Goal: Find specific page/section: Find specific page/section

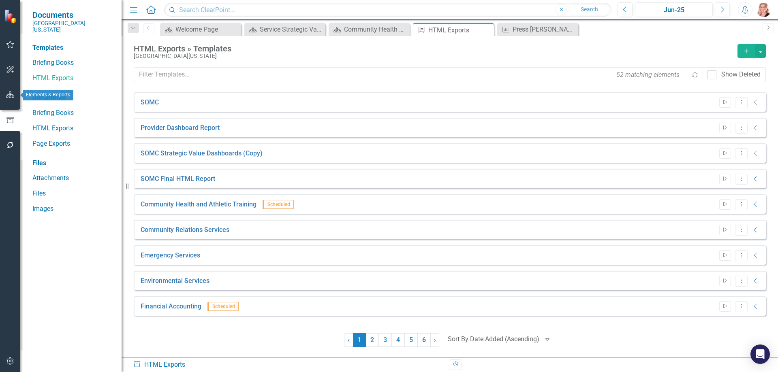
click at [9, 96] on icon "button" at bounding box center [10, 95] width 9 height 6
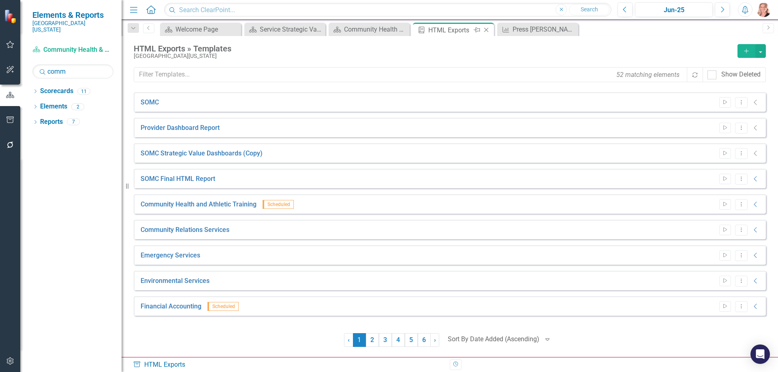
click at [487, 29] on icon "Close" at bounding box center [486, 30] width 8 height 6
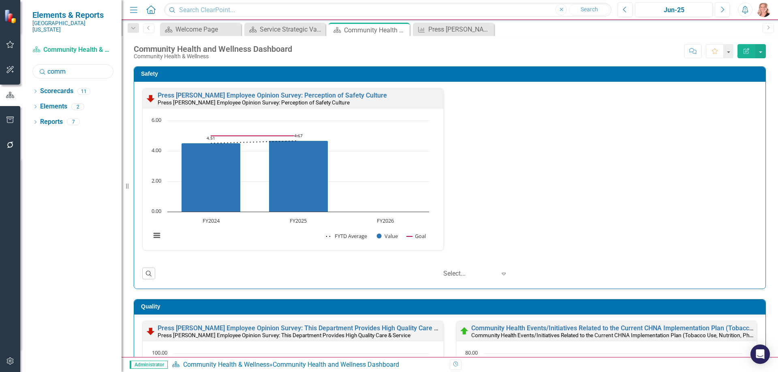
click at [72, 68] on input "comm" at bounding box center [72, 71] width 81 height 14
click at [34, 90] on icon "Dropdown" at bounding box center [35, 92] width 6 height 4
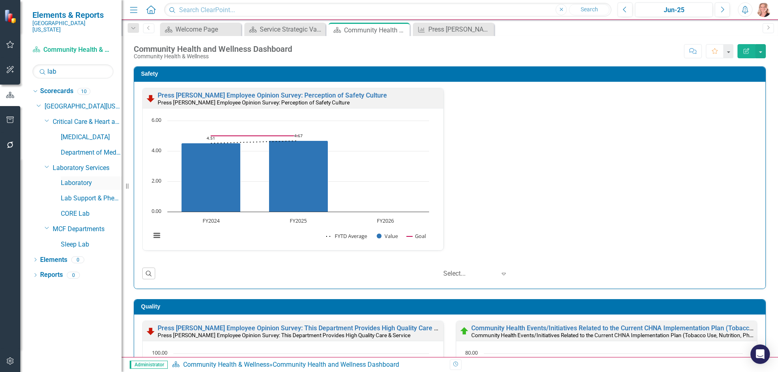
click at [74, 179] on link "Laboratory" at bounding box center [91, 183] width 61 height 9
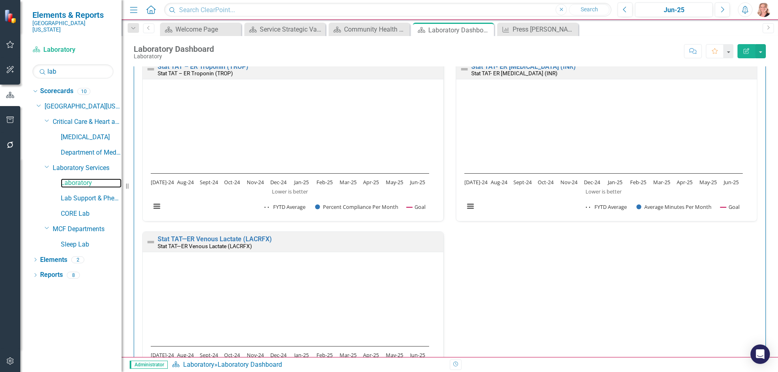
scroll to position [567, 0]
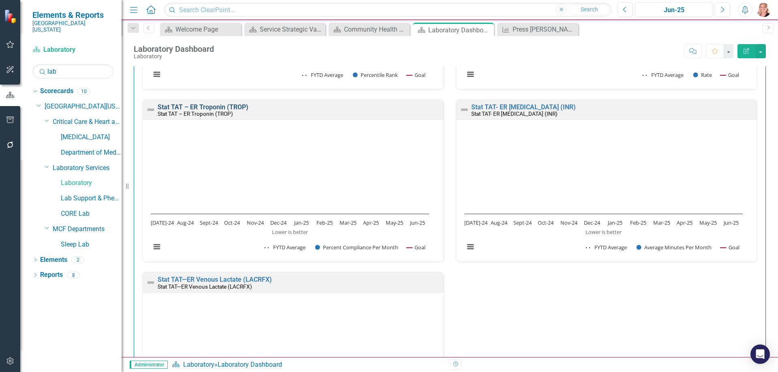
click at [216, 108] on link "Stat TAT – ER Troponin (TROP)" at bounding box center [203, 107] width 91 height 8
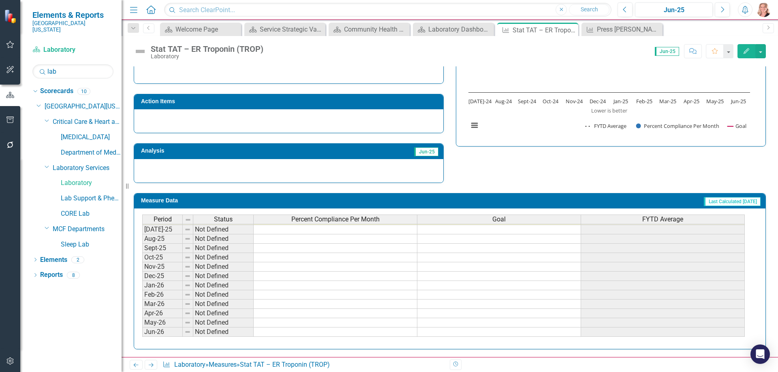
scroll to position [221, 0]
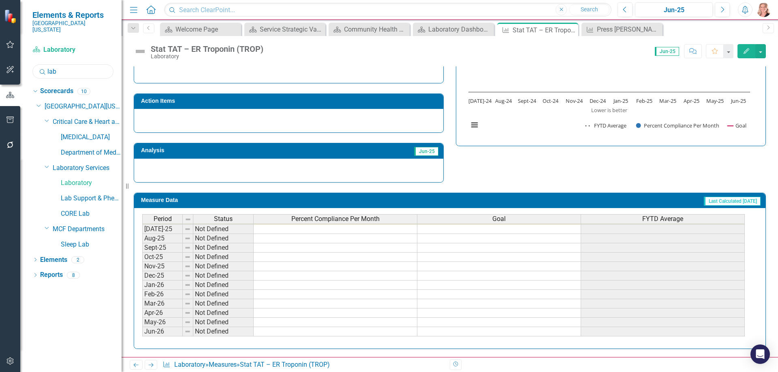
click at [70, 69] on input "lab" at bounding box center [72, 71] width 81 height 14
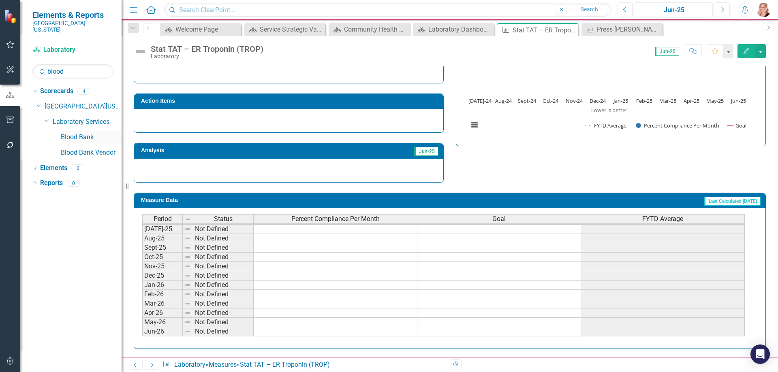
click at [79, 133] on link "Blood Bank" at bounding box center [91, 137] width 61 height 9
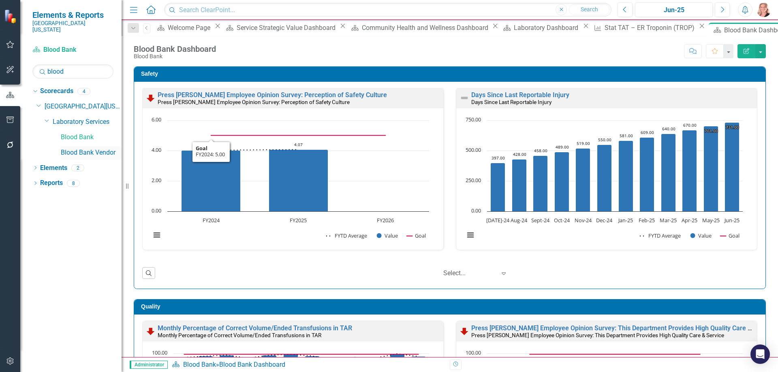
click at [101, 148] on link "Blood Bank Vendor" at bounding box center [91, 152] width 61 height 9
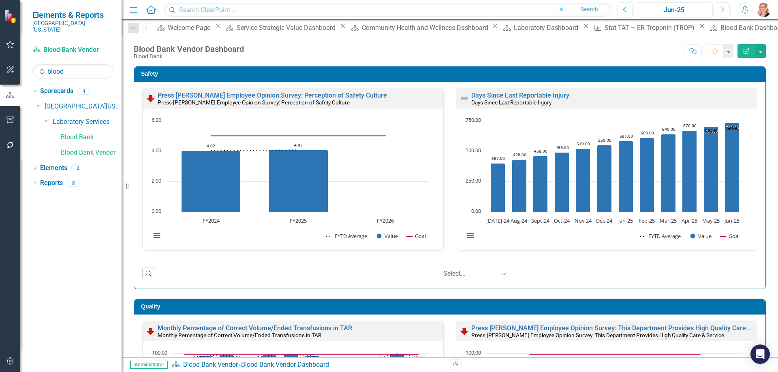
click at [491, 29] on icon "Close" at bounding box center [495, 26] width 8 height 6
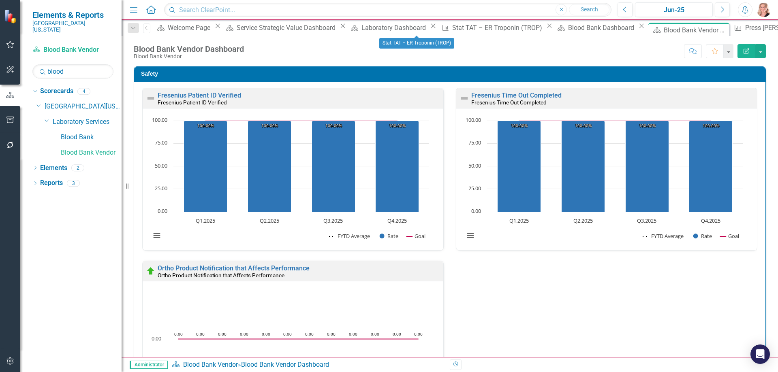
click at [546, 29] on icon "Close" at bounding box center [550, 26] width 8 height 6
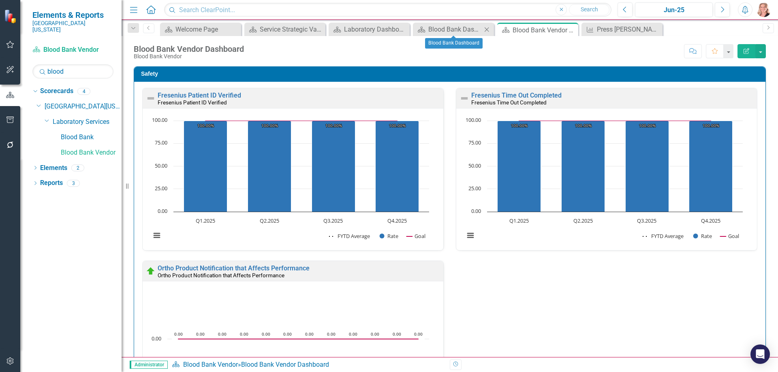
click at [488, 30] on icon at bounding box center [487, 29] width 4 height 4
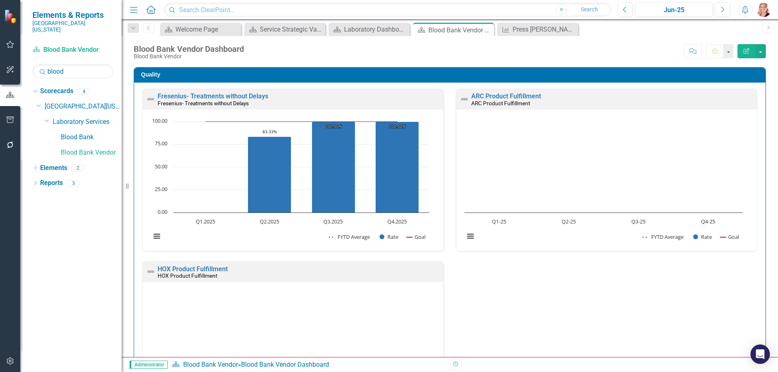
scroll to position [365, 0]
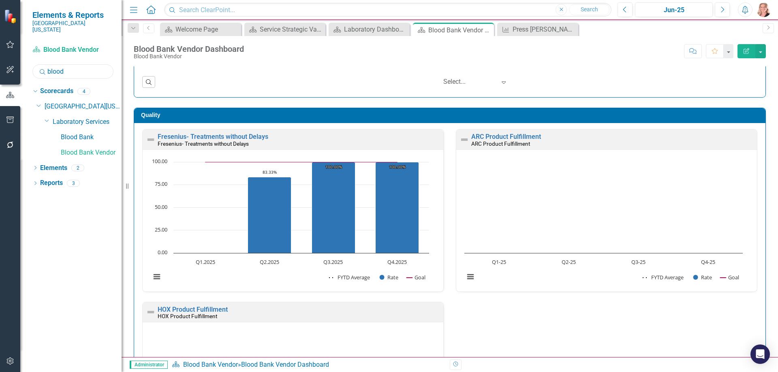
click at [76, 67] on input "blood" at bounding box center [72, 71] width 81 height 14
type input "nutri"
click at [97, 148] on link "Nutritional Services" at bounding box center [91, 152] width 61 height 9
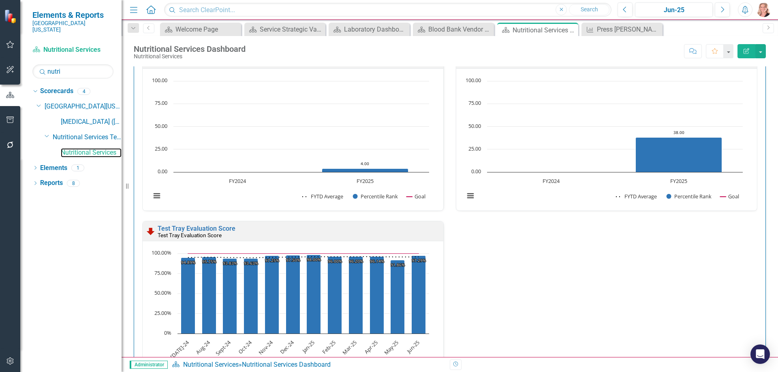
scroll to position [365, 0]
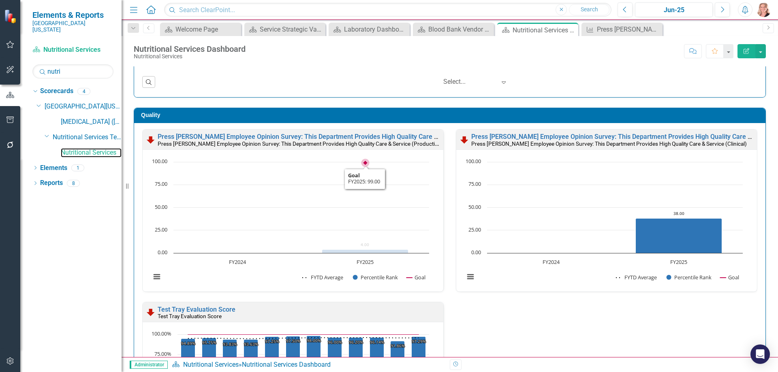
click at [353, 190] on rect "Interactive chart" at bounding box center [290, 224] width 287 height 132
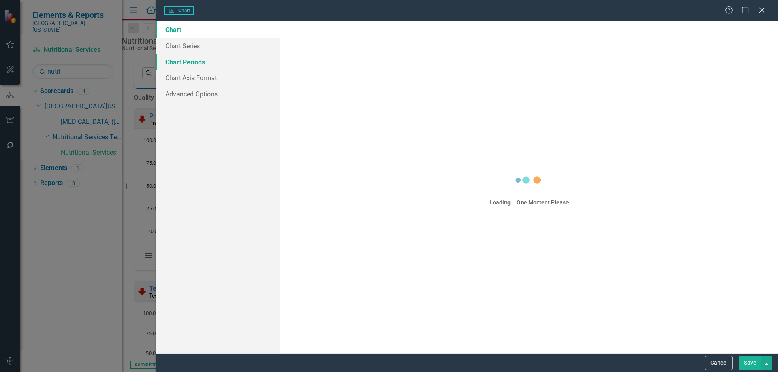
click at [180, 63] on link "Chart Periods" at bounding box center [218, 62] width 124 height 16
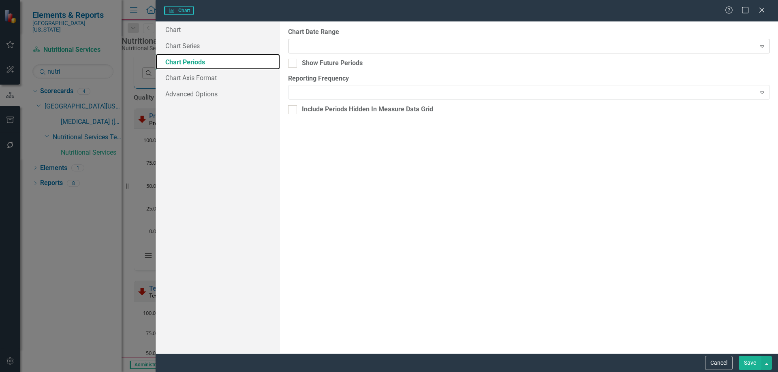
checkbox input "true"
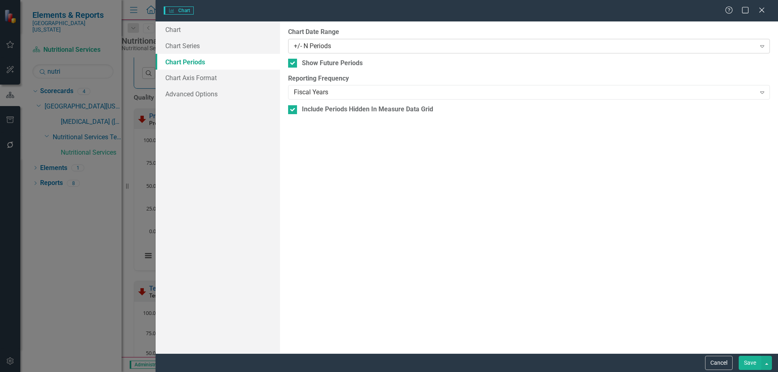
click at [343, 49] on div "+/- N Periods" at bounding box center [525, 45] width 462 height 9
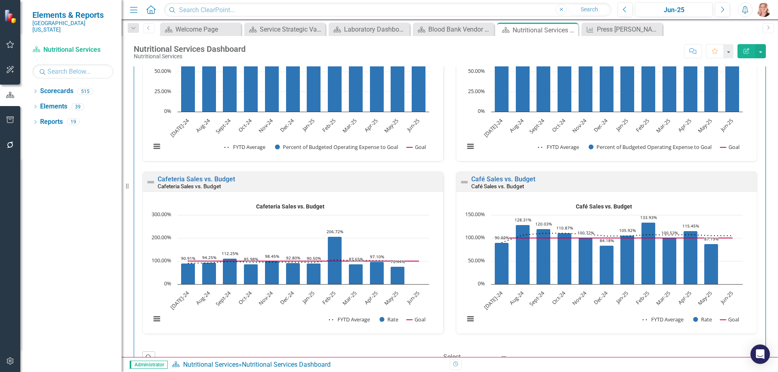
scroll to position [1564, 0]
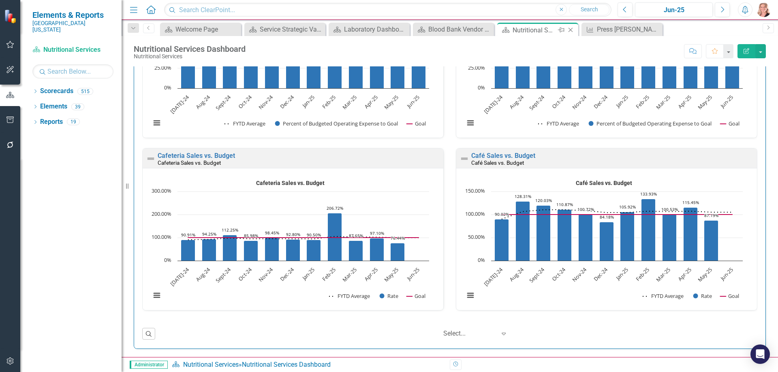
click at [571, 29] on icon "Close" at bounding box center [571, 30] width 8 height 6
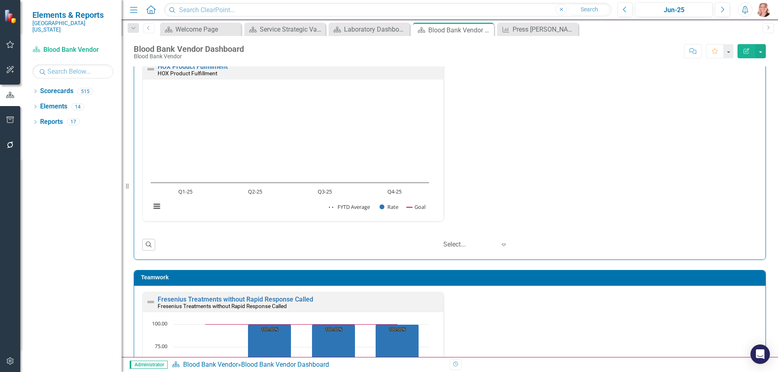
scroll to position [648, 0]
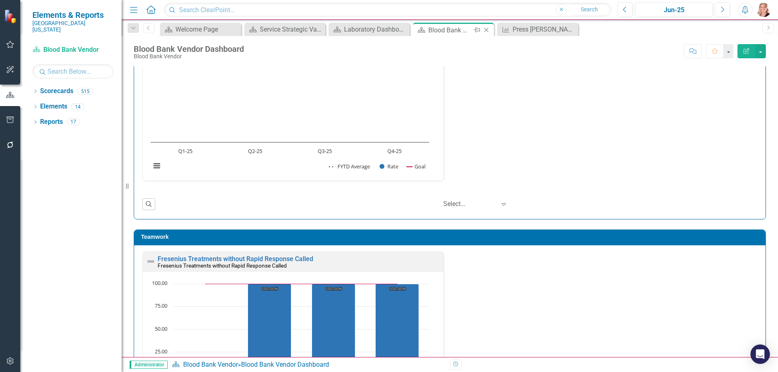
click at [487, 30] on icon at bounding box center [486, 30] width 4 height 4
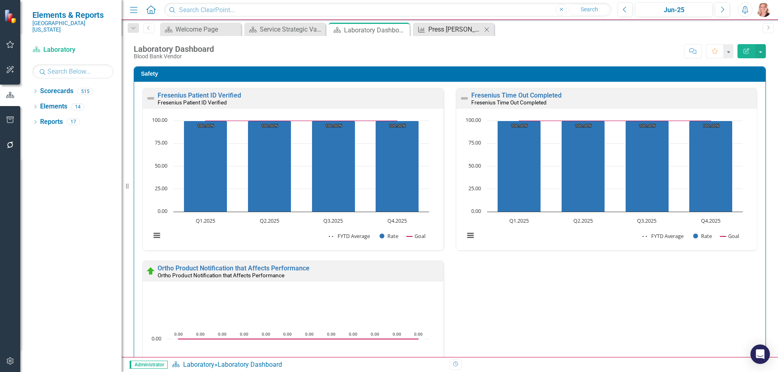
click at [458, 31] on div "Press [PERSON_NAME] Patient Experience: Overall Likelihood to Recommend" at bounding box center [455, 29] width 54 height 10
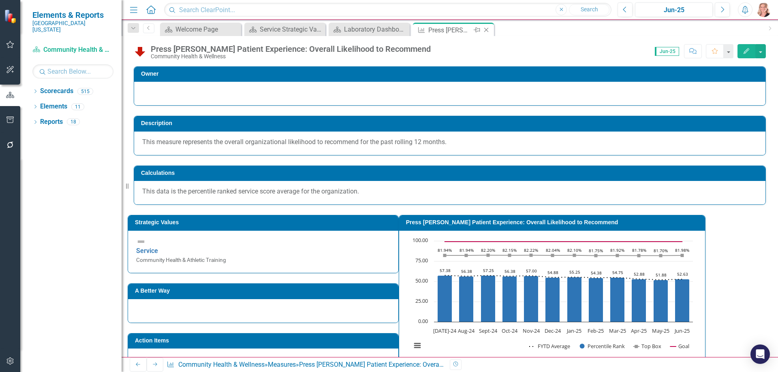
click at [486, 30] on icon at bounding box center [486, 30] width 4 height 4
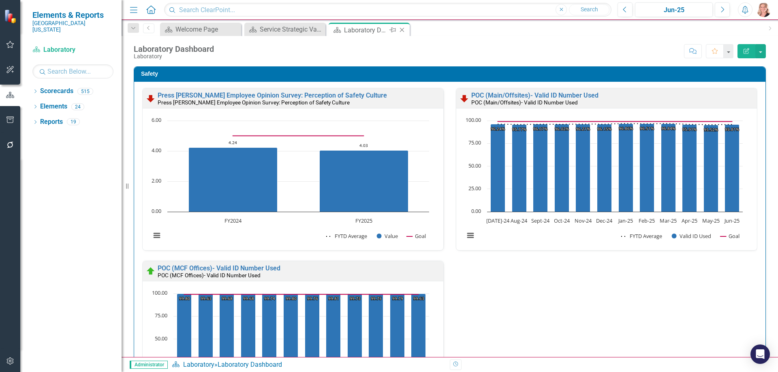
click at [402, 30] on icon "Close" at bounding box center [402, 30] width 8 height 6
